Goal: Task Accomplishment & Management: Manage account settings

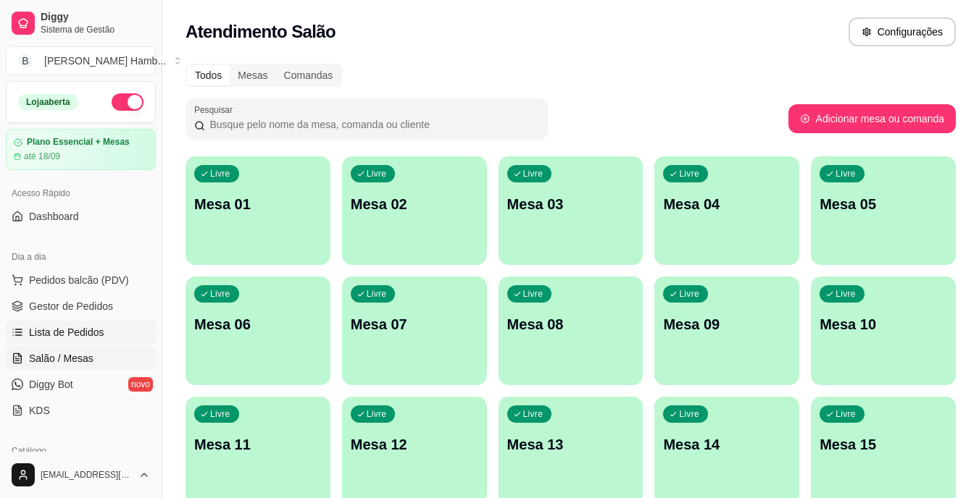
click at [88, 332] on span "Lista de Pedidos" at bounding box center [66, 332] width 75 height 14
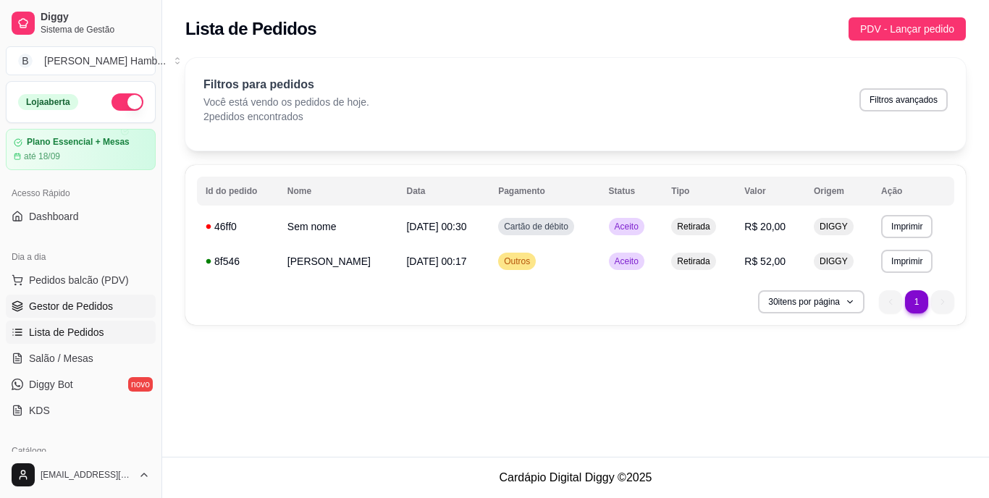
click at [83, 298] on link "Gestor de Pedidos" at bounding box center [81, 306] width 150 height 23
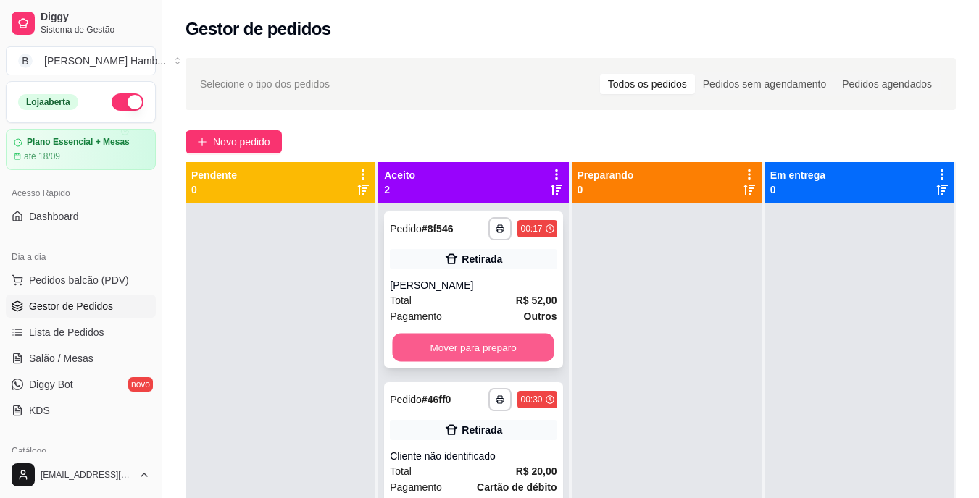
click at [470, 346] on button "Mover para preparo" at bounding box center [474, 348] width 162 height 28
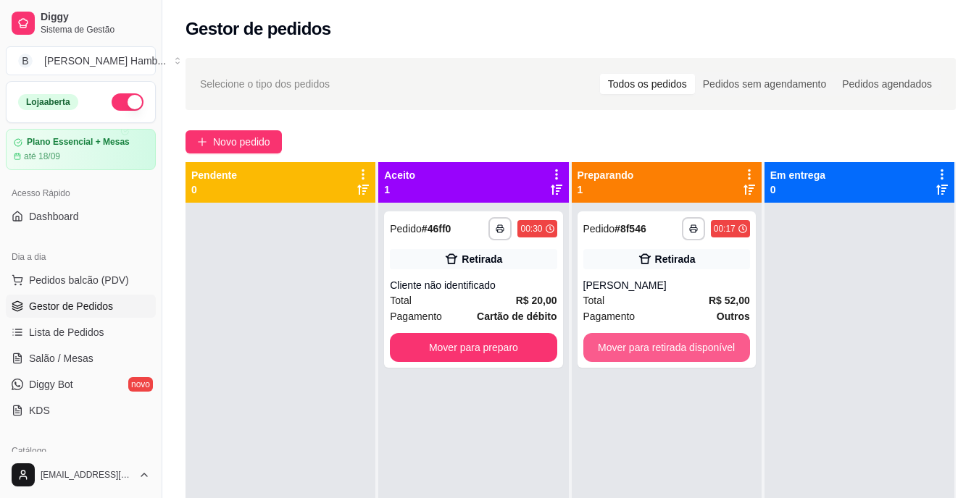
click at [627, 349] on div "**********" at bounding box center [570, 411] width 770 height 498
click at [627, 349] on button "Mover para retirada disponível" at bounding box center [666, 348] width 162 height 28
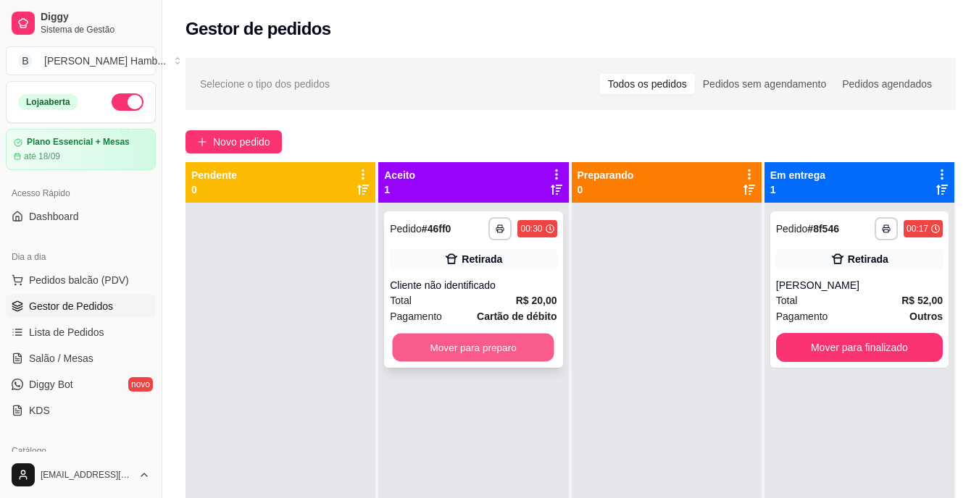
click at [512, 347] on button "Mover para preparo" at bounding box center [474, 348] width 162 height 28
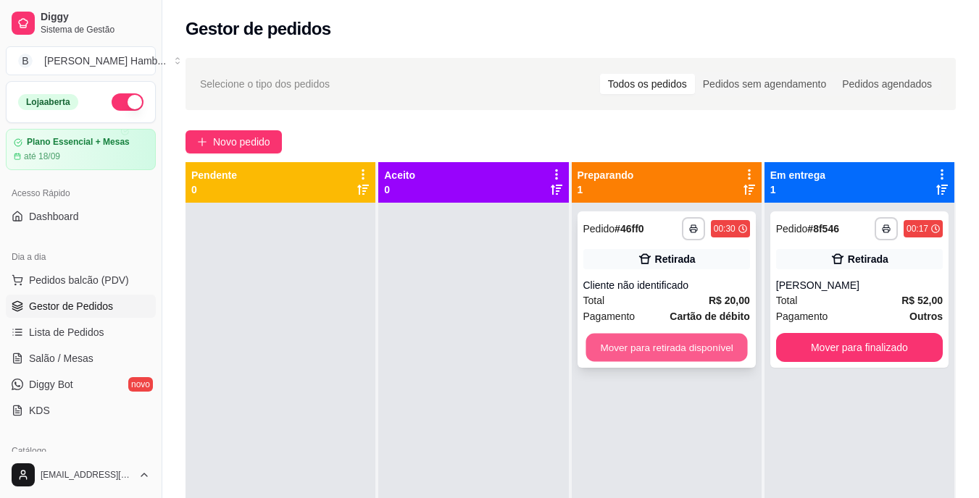
click at [642, 343] on button "Mover para retirada disponível" at bounding box center [666, 348] width 162 height 28
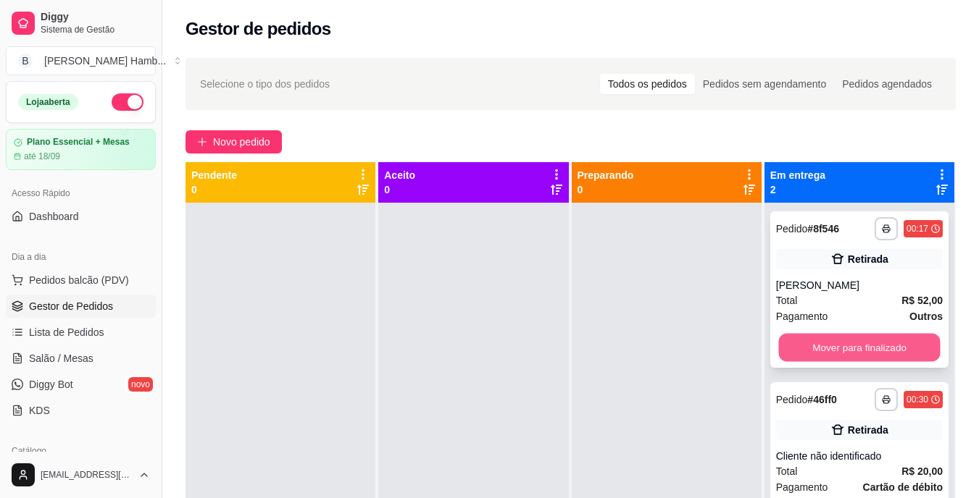
click at [788, 343] on button "Mover para finalizado" at bounding box center [859, 348] width 162 height 28
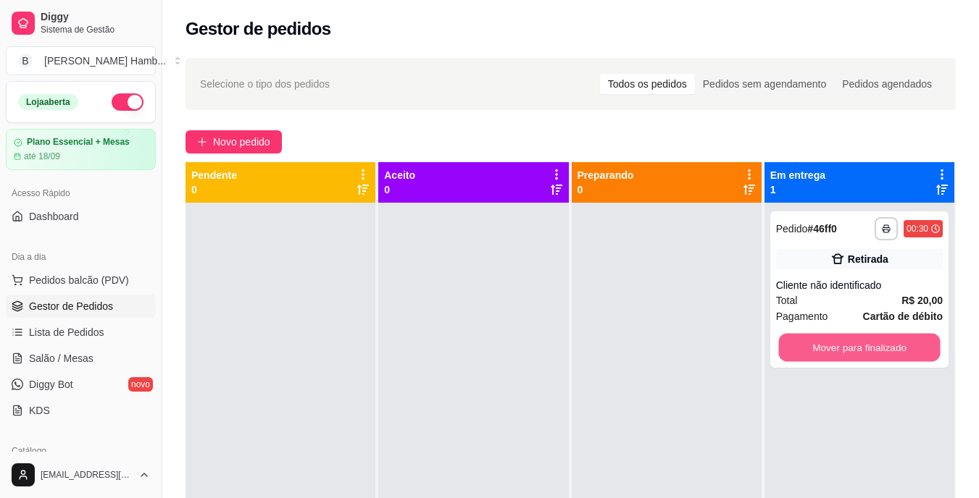
click at [788, 343] on button "Mover para finalizado" at bounding box center [859, 348] width 162 height 28
